Goal: Task Accomplishment & Management: Use online tool/utility

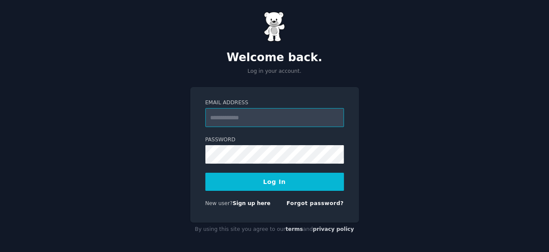
scroll to position [8, 0]
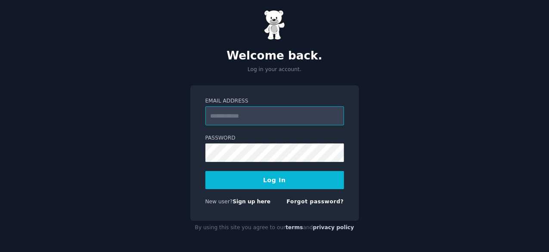
click at [234, 114] on input "Email Address" at bounding box center [274, 115] width 139 height 19
type input "**********"
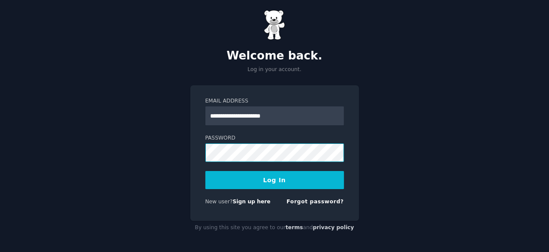
click at [205, 171] on button "Log In" at bounding box center [274, 180] width 139 height 18
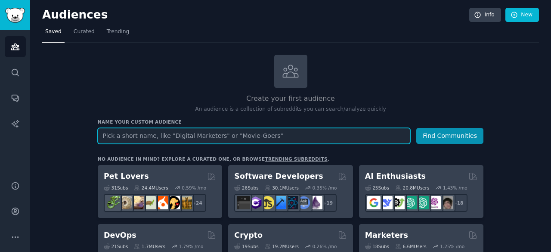
click at [192, 132] on input "text" at bounding box center [254, 136] width 313 height 16
type input "w"
type input "retail"
click at [417, 128] on button "Find Communities" at bounding box center [450, 136] width 67 height 16
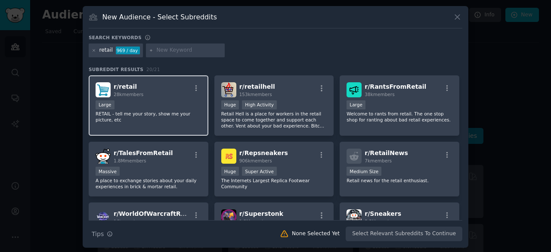
click at [168, 98] on div "r/ retail 28k members Large RETAIL - tell me your story, show me your picture, …" at bounding box center [149, 105] width 120 height 61
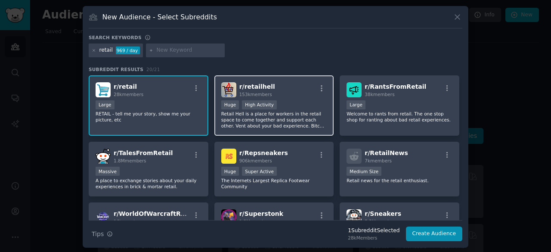
click at [263, 96] on span "153k members" at bounding box center [256, 94] width 33 height 5
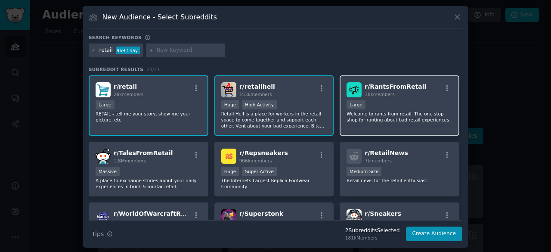
click at [383, 105] on div "10,000 - 100,000 members Large" at bounding box center [400, 105] width 106 height 11
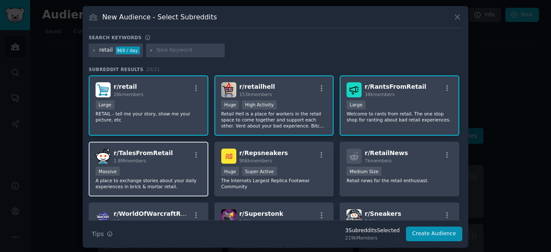
click at [178, 176] on div "Massive" at bounding box center [149, 172] width 106 height 11
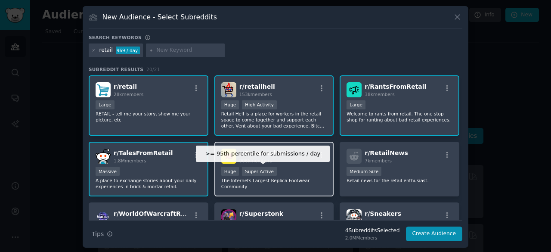
click at [268, 172] on div "Super Active" at bounding box center [259, 171] width 35 height 9
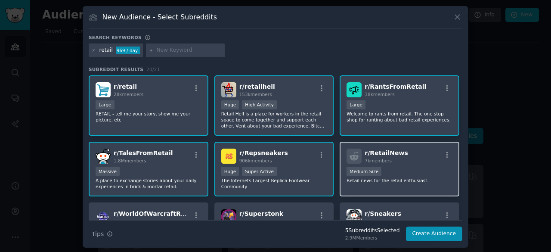
click at [389, 171] on div "1000 - 10,000 members Medium Size" at bounding box center [400, 172] width 106 height 11
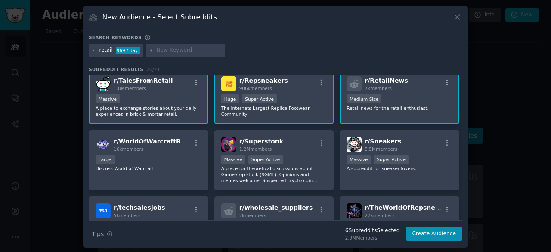
scroll to position [86, 0]
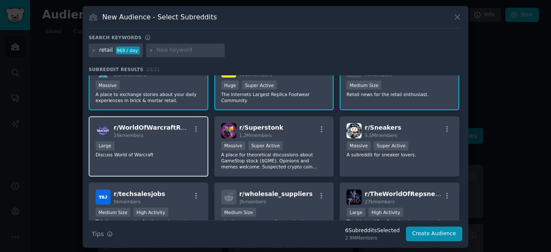
click at [170, 167] on div "r/ WorldOfWarcraftRetail 16k members Large Discuss World of Warcraft" at bounding box center [149, 146] width 120 height 61
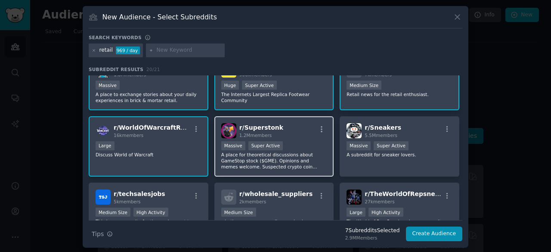
click at [304, 156] on p "A place for theoretical discussions about GameStop stock ($GME). Opinions and m…" at bounding box center [274, 161] width 106 height 18
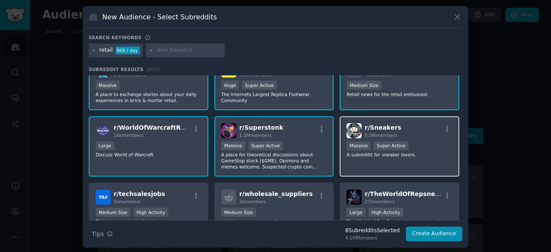
click at [395, 150] on div "Massive Super Active" at bounding box center [400, 146] width 106 height 11
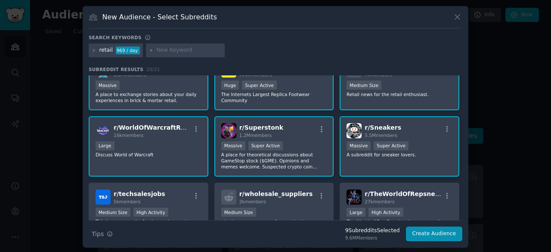
click at [427, 158] on div "r/ Sneakers 5.5M members >= 95th percentile for submissions / day Massive Super…" at bounding box center [400, 146] width 120 height 61
click at [282, 161] on p "A place for theoretical discussions about GameStop stock ($GME). Opinions and m…" at bounding box center [274, 161] width 106 height 18
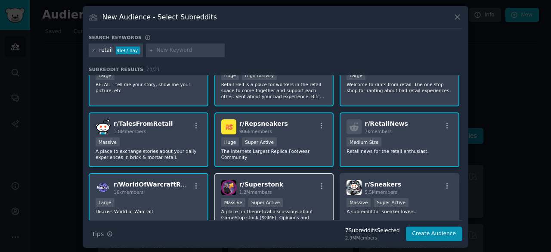
scroll to position [43, 0]
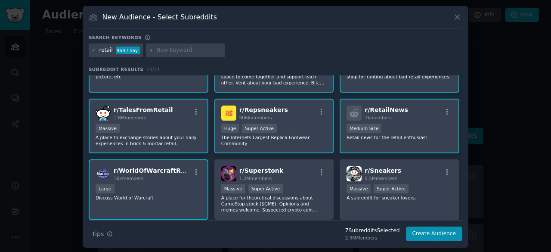
click at [150, 177] on div "16k members" at bounding box center [152, 178] width 77 height 6
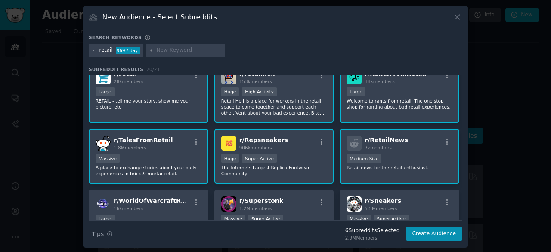
scroll to position [0, 0]
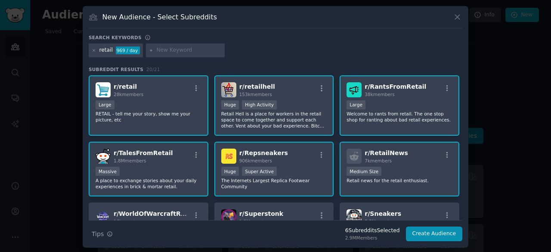
click at [296, 153] on div "r/ Repsneakers 906k members" at bounding box center [274, 156] width 106 height 15
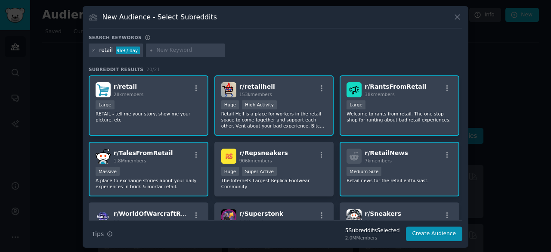
click at [196, 49] on input "text" at bounding box center [188, 51] width 65 height 8
click at [181, 177] on p "A place to exchange stories about your daily experiences in brick & mortar reta…" at bounding box center [149, 183] width 106 height 12
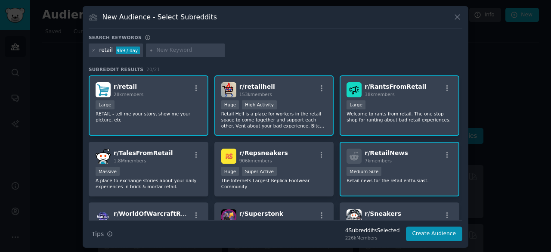
click at [383, 107] on div "10,000 - 100,000 members Large" at bounding box center [400, 105] width 106 height 11
click at [274, 112] on p "Retail Hell is a place for workers in the retail space to come together and sup…" at bounding box center [274, 120] width 106 height 18
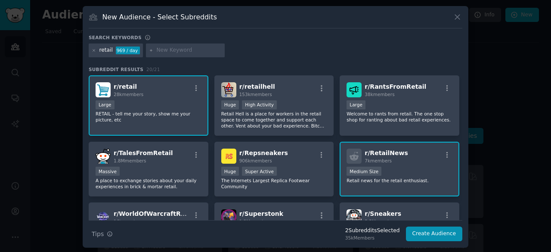
click at [108, 51] on div "retail" at bounding box center [106, 51] width 13 height 8
click at [109, 50] on div "retail" at bounding box center [106, 51] width 13 height 8
click at [93, 49] on icon at bounding box center [94, 50] width 2 height 2
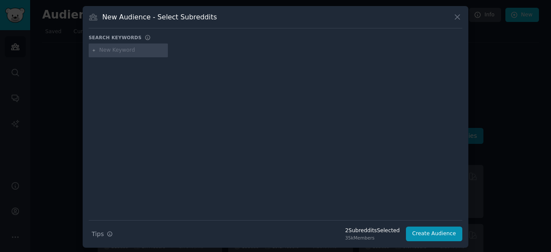
click at [106, 50] on input "text" at bounding box center [132, 51] width 65 height 8
type input "retail seller"
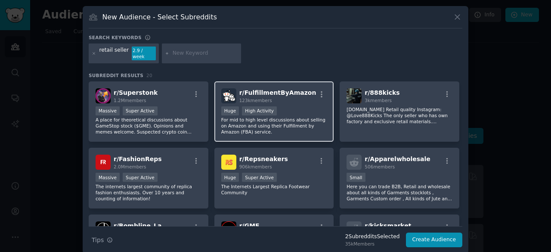
click at [301, 106] on div ">= 80th percentile for submissions / day Huge High Activity" at bounding box center [274, 111] width 106 height 11
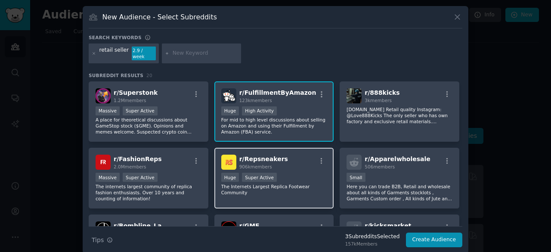
scroll to position [43, 0]
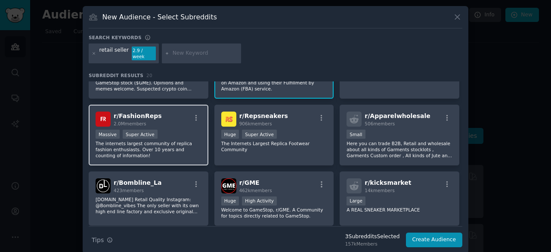
click at [177, 154] on div "r/ FashionReps 2.0M members Massive Super Active The internets largest communit…" at bounding box center [149, 135] width 120 height 61
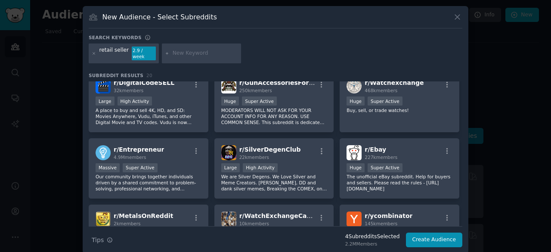
scroll to position [215, 0]
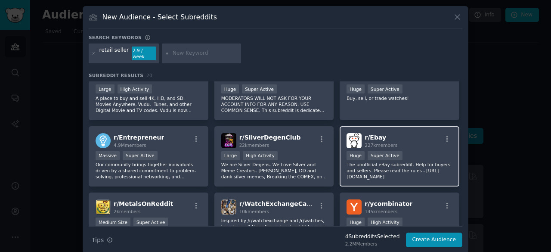
click at [400, 151] on div ">= 95th percentile for submissions / day Huge Super Active" at bounding box center [400, 156] width 106 height 11
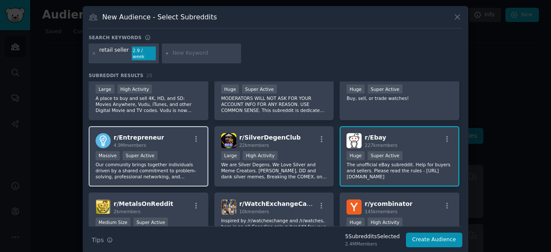
click at [167, 142] on div "r/ Entrepreneur 4.9M members Massive Super Active Our community brings together…" at bounding box center [149, 156] width 120 height 61
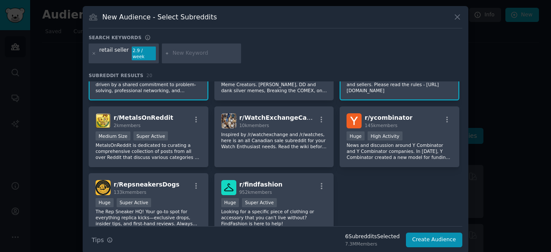
scroll to position [339, 0]
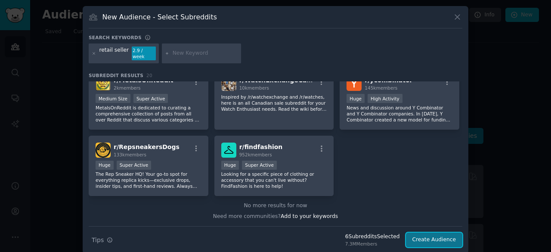
click at [432, 236] on button "Create Audience" at bounding box center [434, 240] width 57 height 15
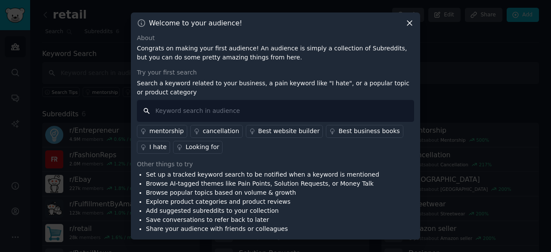
click at [233, 109] on input "text" at bounding box center [275, 111] width 277 height 22
type input "product selection"
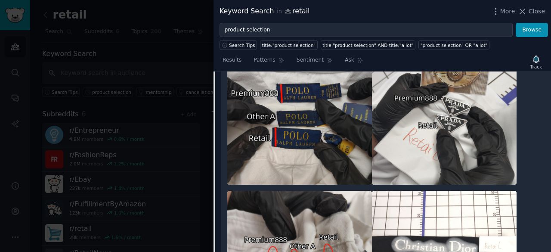
scroll to position [948, 0]
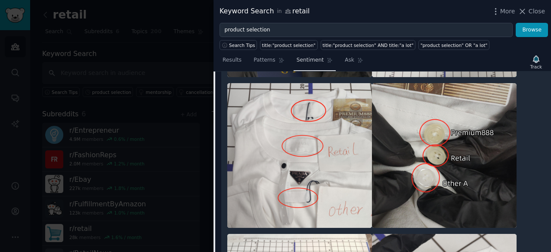
click at [306, 60] on span "Sentiment" at bounding box center [310, 60] width 27 height 8
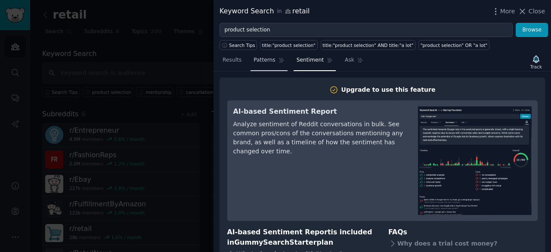
click at [261, 62] on span "Patterns" at bounding box center [265, 60] width 22 height 8
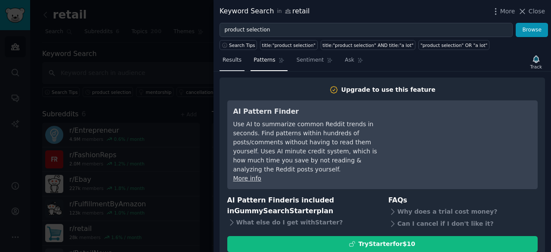
click at [230, 61] on span "Results" at bounding box center [232, 60] width 19 height 8
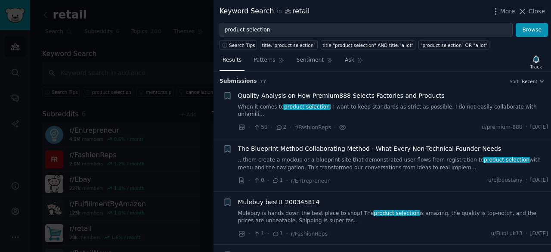
click at [174, 131] on div at bounding box center [275, 126] width 551 height 252
